Goal: Find specific page/section: Find specific page/section

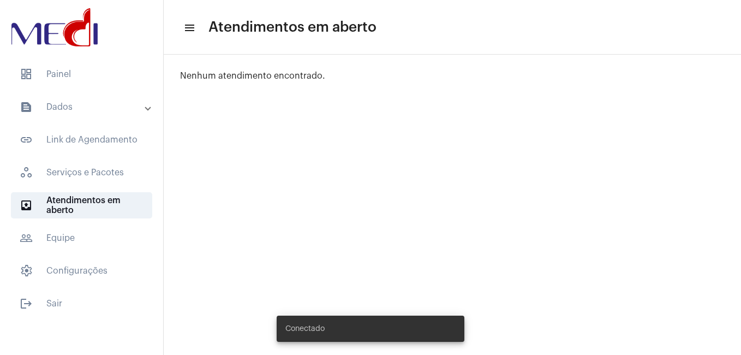
drag, startPoint x: 74, startPoint y: 106, endPoint x: 76, endPoint y: 113, distance: 6.7
click at [73, 106] on mat-panel-title "text_snippet_outlined Dados" at bounding box center [83, 106] width 126 height 13
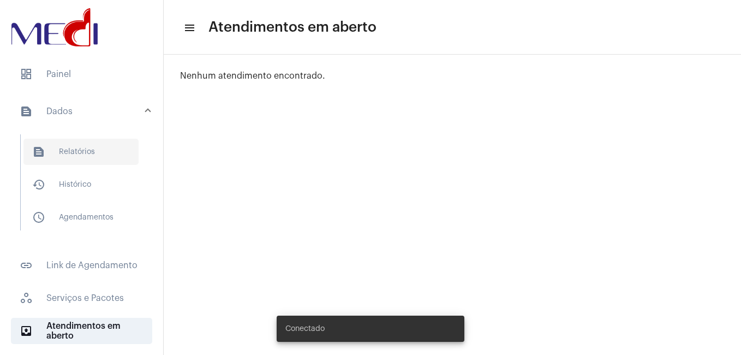
click at [80, 154] on span "text_snippet_outlined Relatórios" at bounding box center [80, 152] width 115 height 26
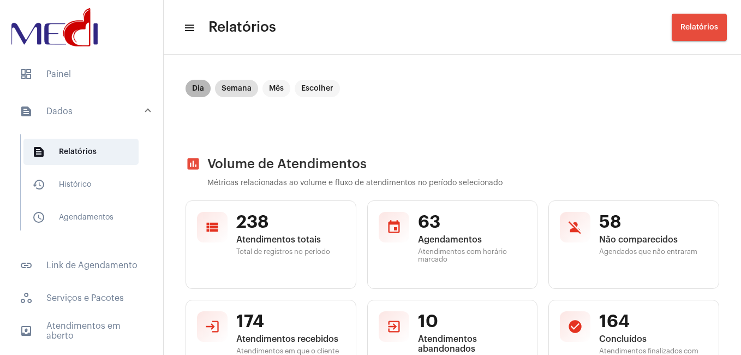
click at [196, 88] on mat-chip "Dia" at bounding box center [197, 88] width 25 height 17
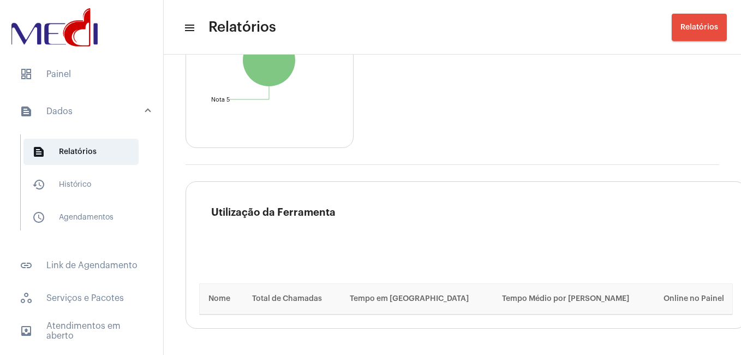
scroll to position [1916, 0]
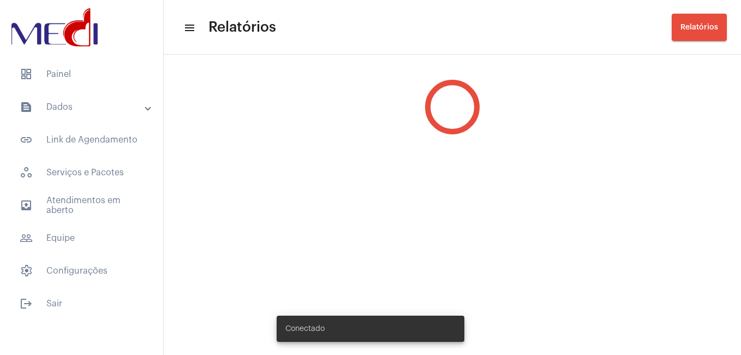
click at [84, 107] on mat-panel-title "text_snippet_outlined Dados" at bounding box center [83, 106] width 126 height 13
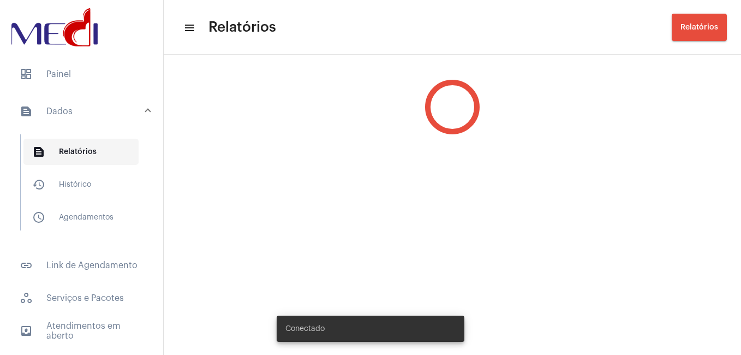
click at [97, 154] on span "text_snippet_outlined Relatórios" at bounding box center [80, 152] width 115 height 26
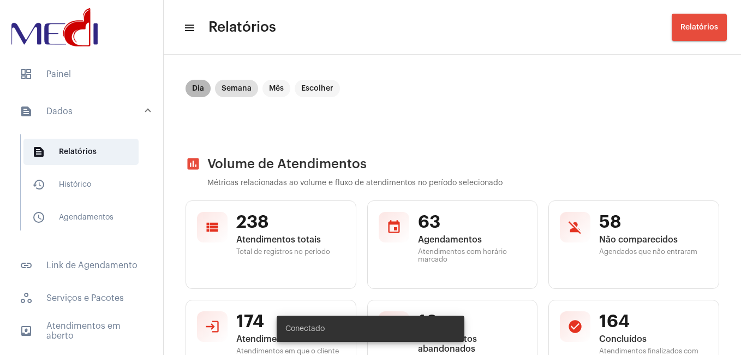
click at [195, 80] on mat-chip "Dia" at bounding box center [197, 88] width 25 height 17
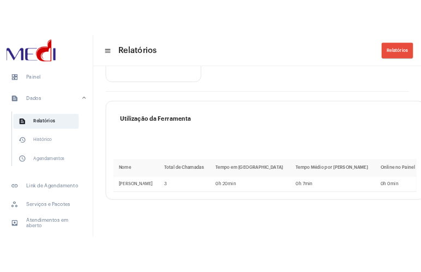
scroll to position [2752, 0]
